Goal: Find specific page/section

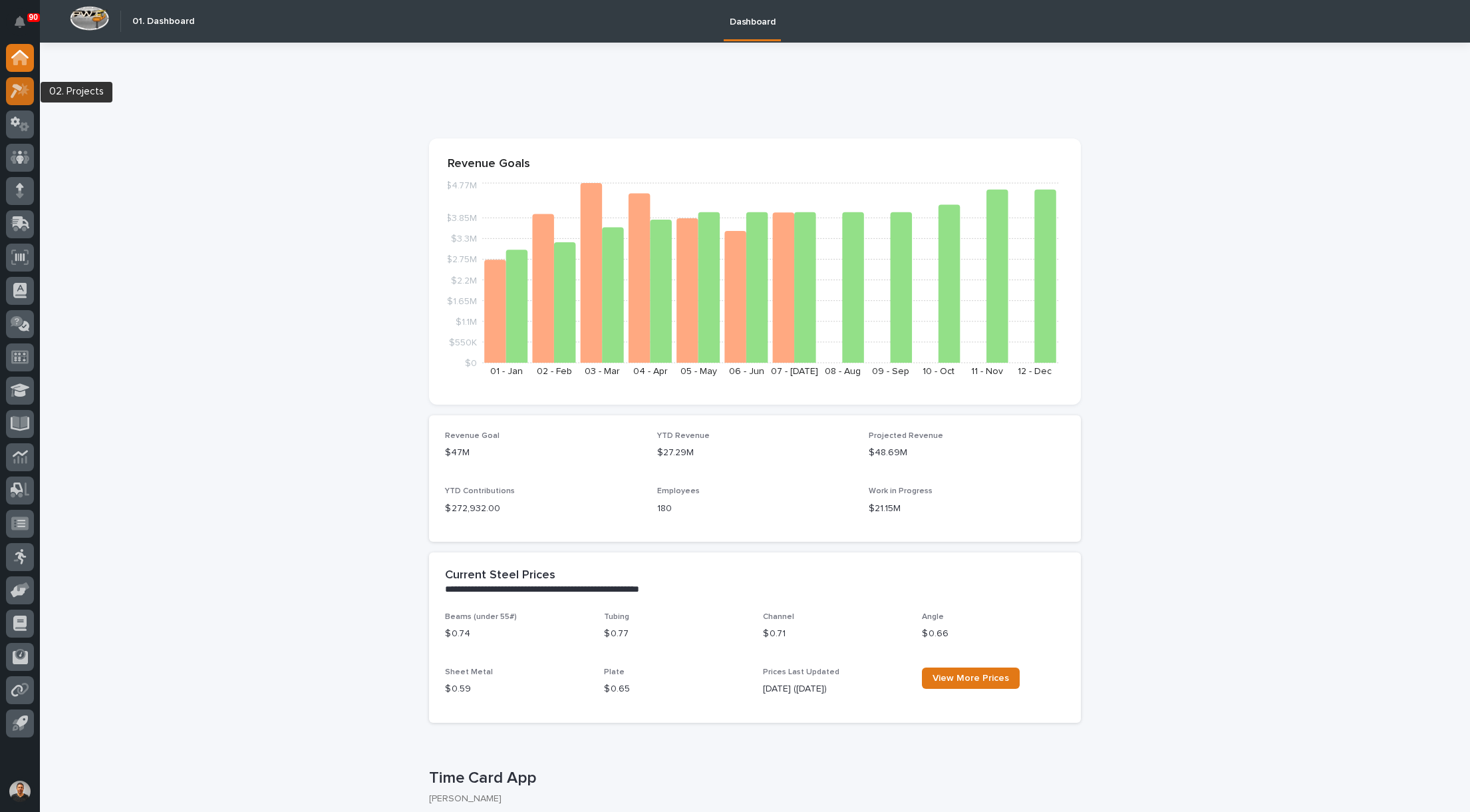
click at [25, 92] on icon at bounding box center [24, 89] width 12 height 13
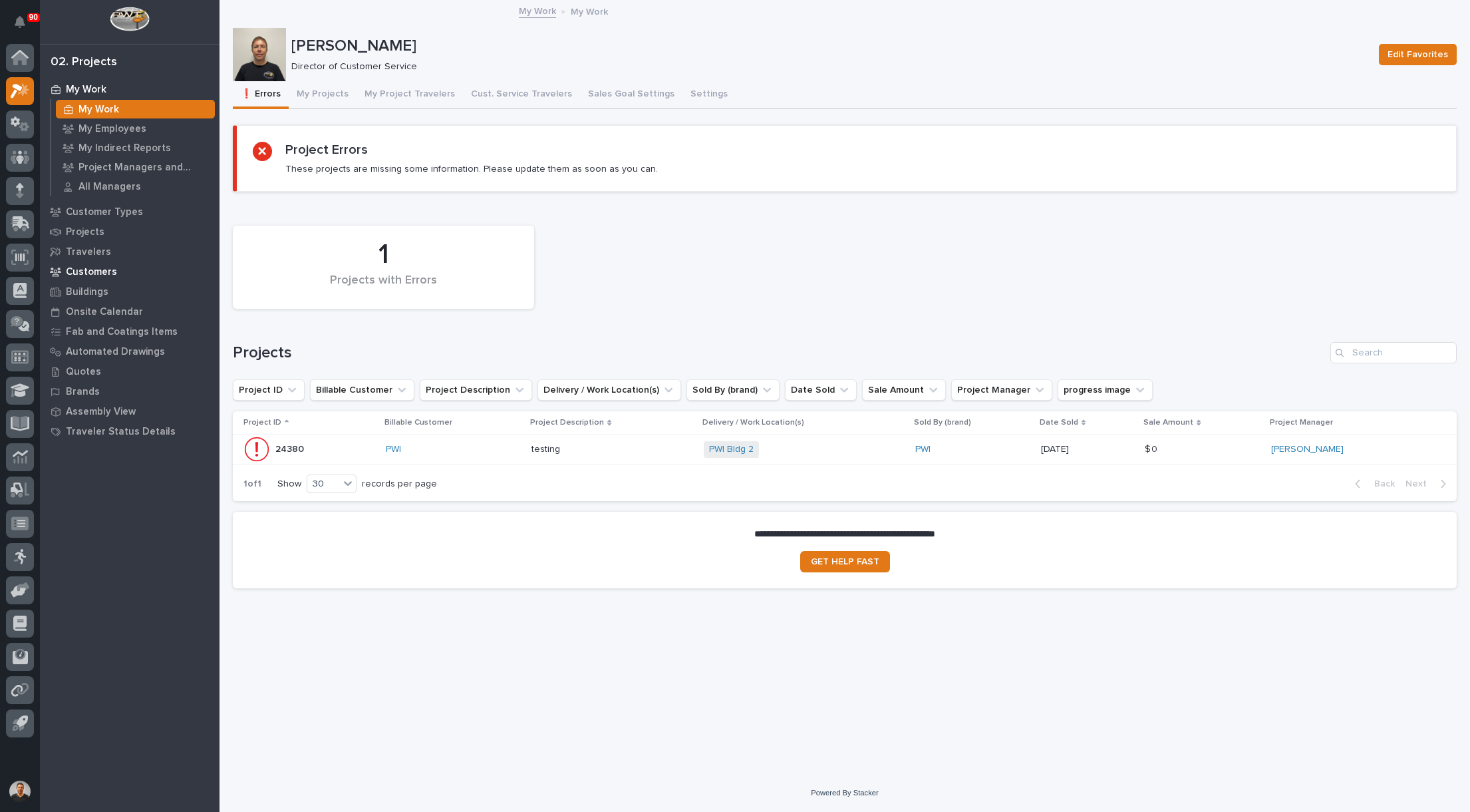
click at [99, 269] on p "Customers" at bounding box center [92, 272] width 52 height 12
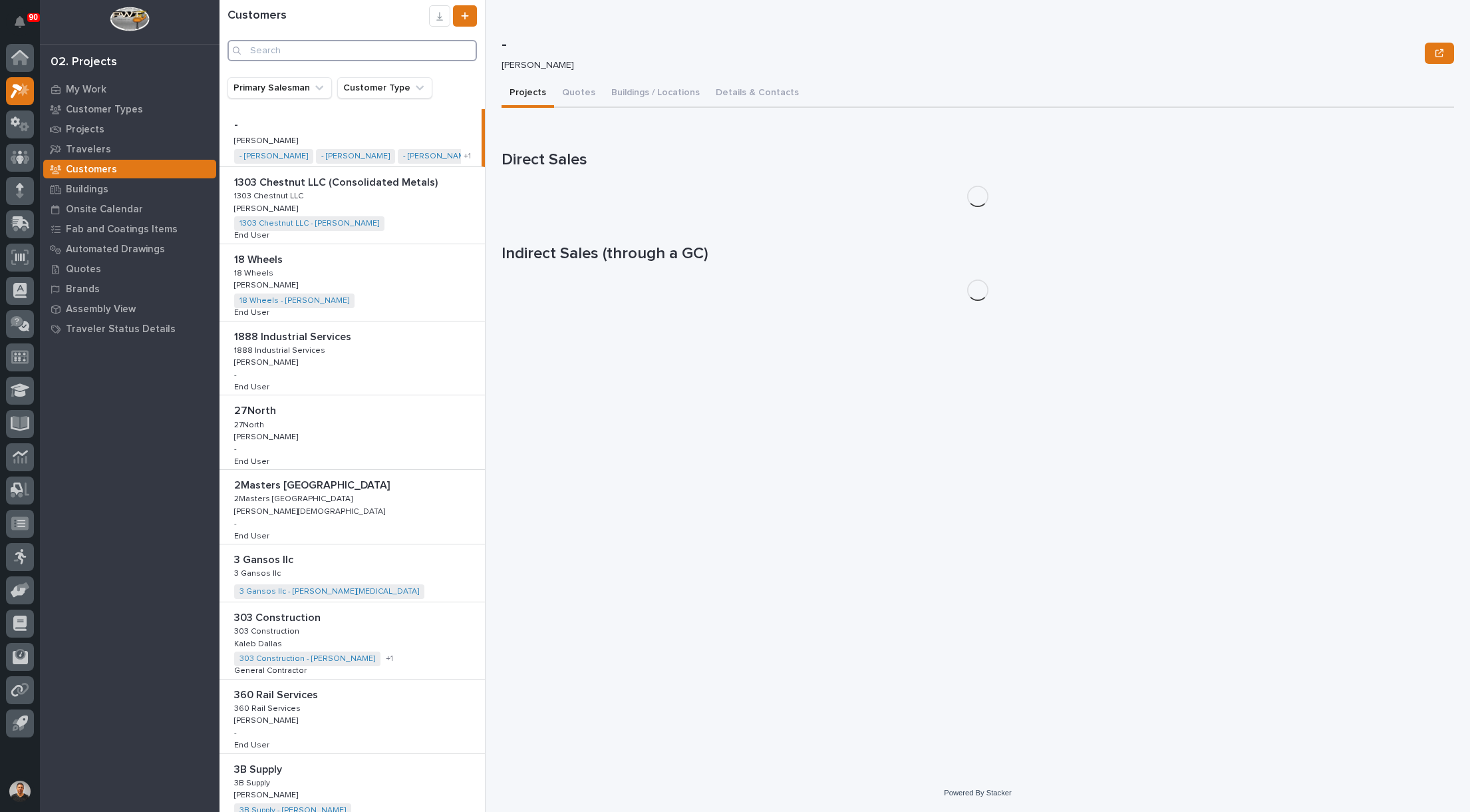
click at [272, 53] on input "Search" at bounding box center [352, 51] width 250 height 22
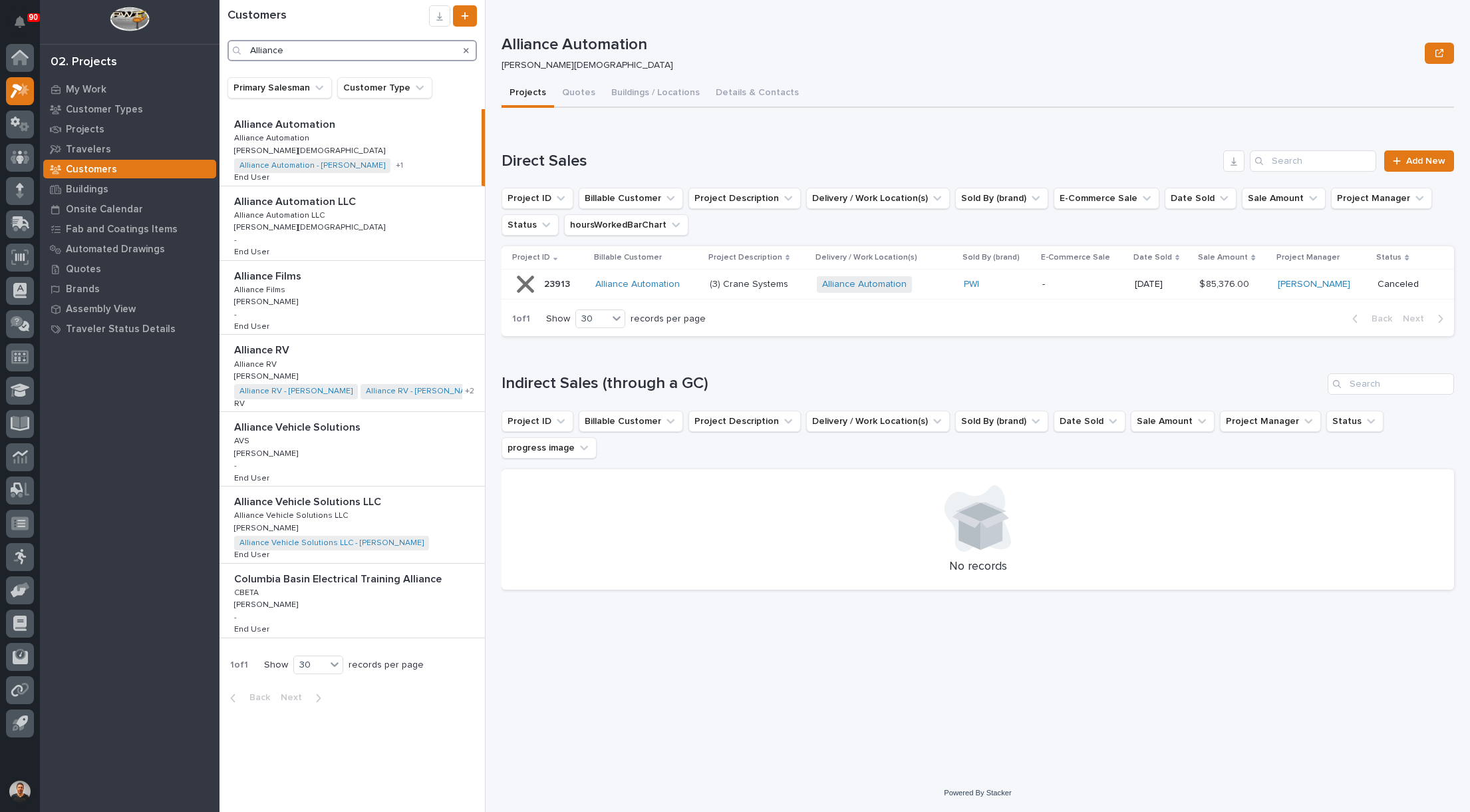
type input "Alliance"
click at [262, 348] on p "Alliance RV" at bounding box center [263, 349] width 58 height 15
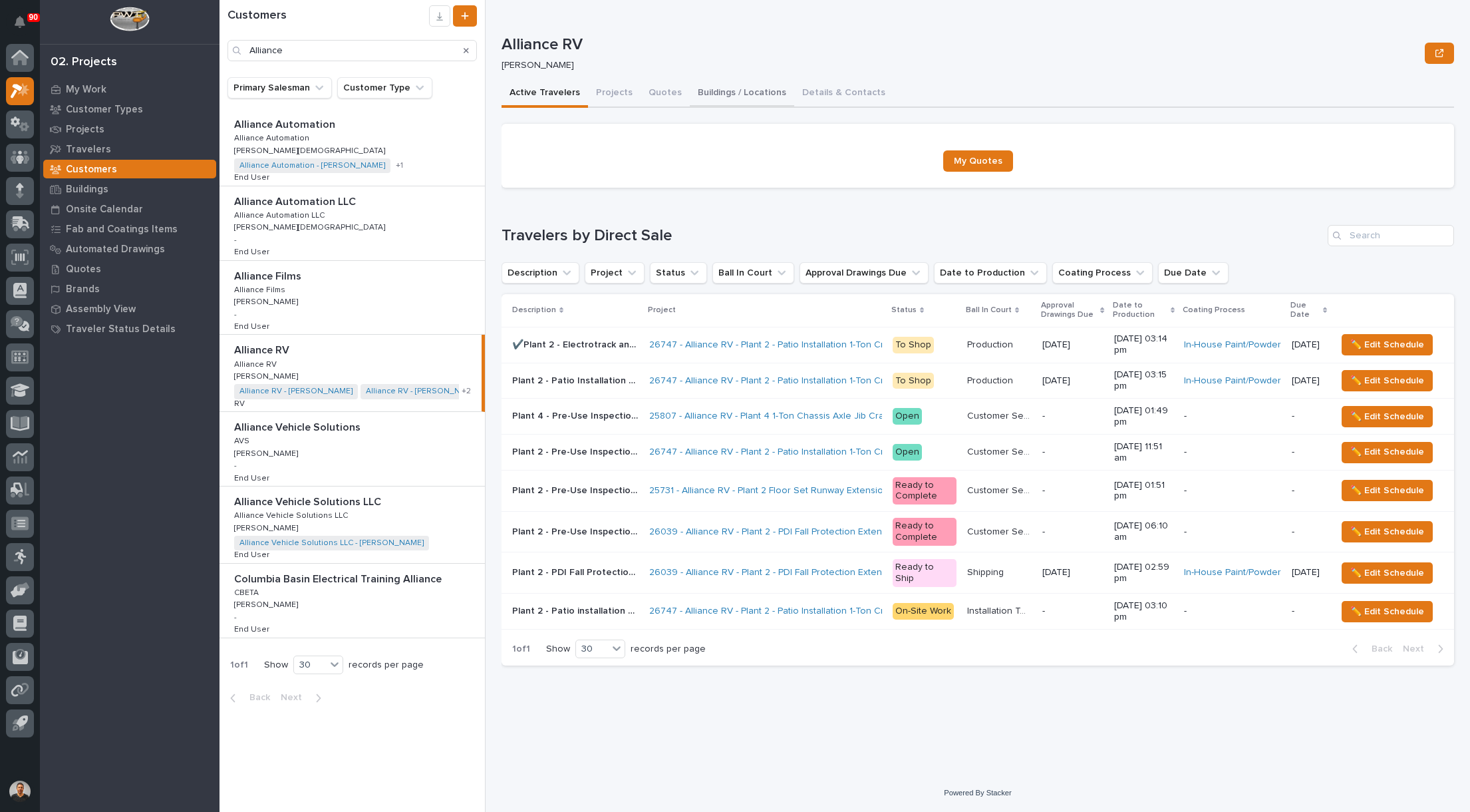
click at [738, 92] on button "Buildings / Locations" at bounding box center [742, 94] width 105 height 28
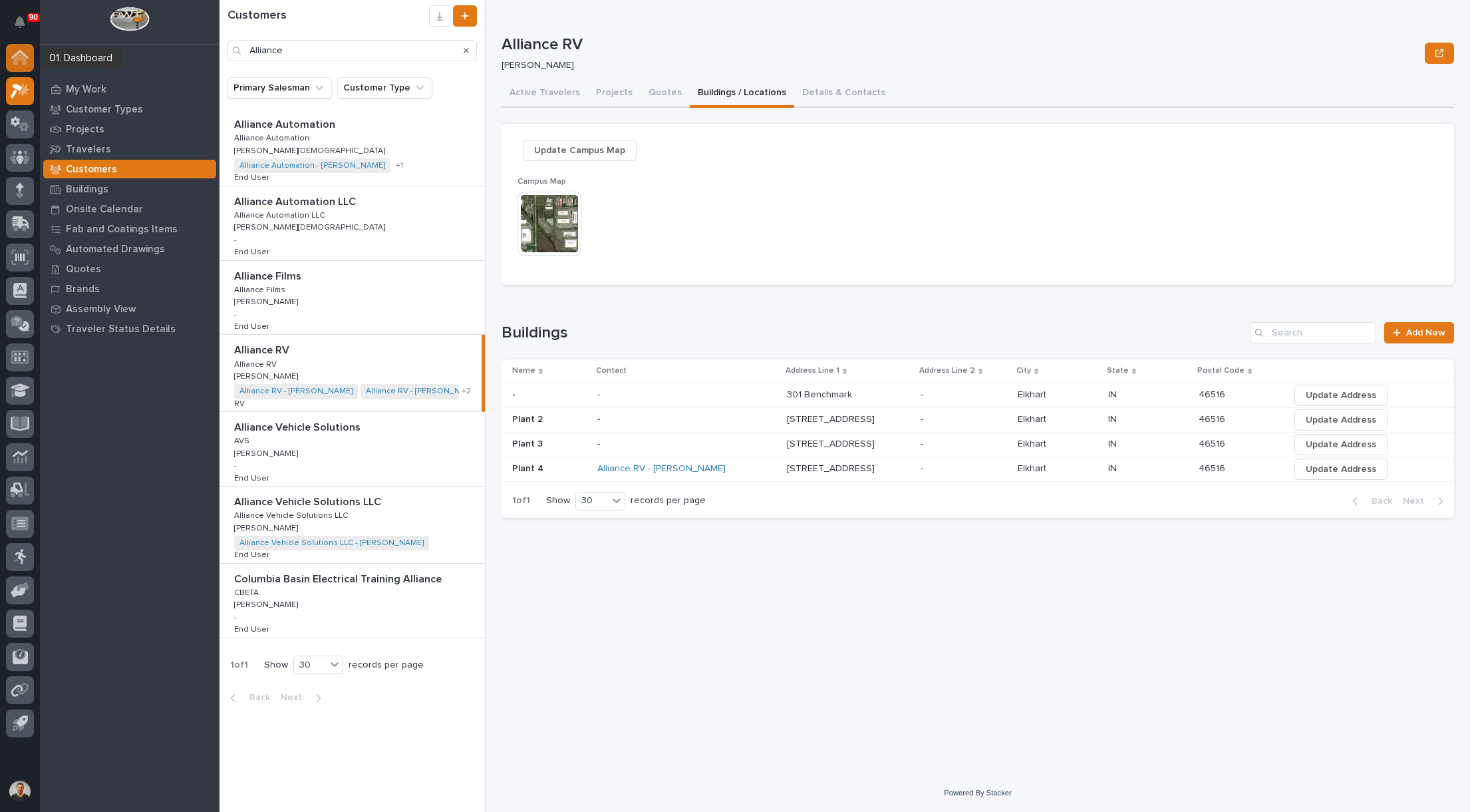
click at [23, 62] on icon at bounding box center [20, 58] width 13 height 13
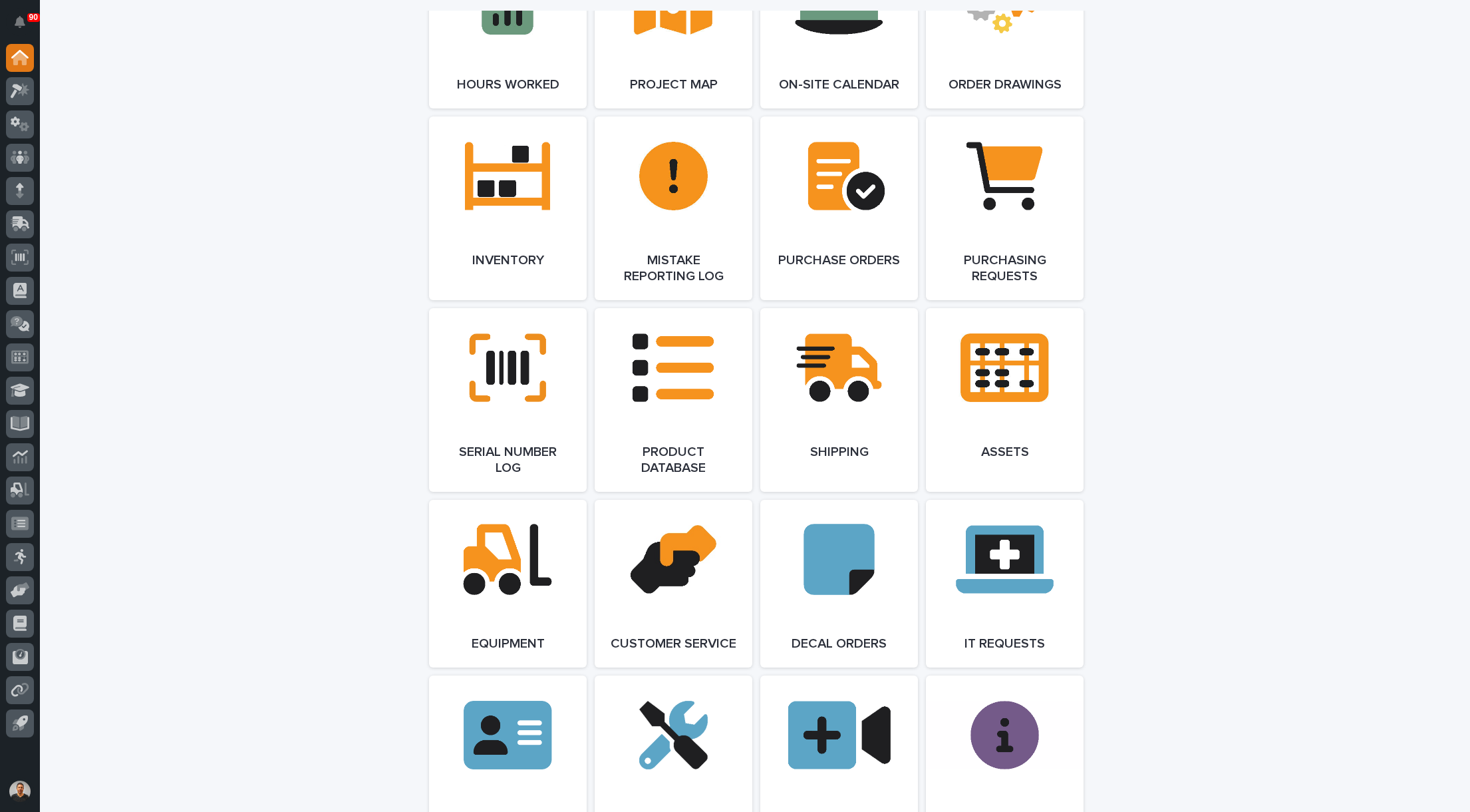
scroll to position [1597, 0]
